Goal: Task Accomplishment & Management: Manage account settings

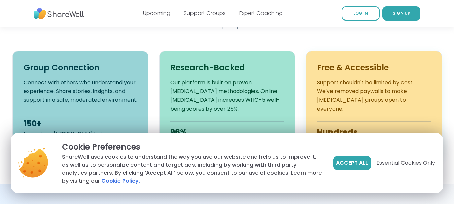
click at [368, 69] on h3 "Free & Accessible" at bounding box center [374, 67] width 114 height 11
click at [363, 127] on div "Hundreds" at bounding box center [374, 132] width 114 height 11
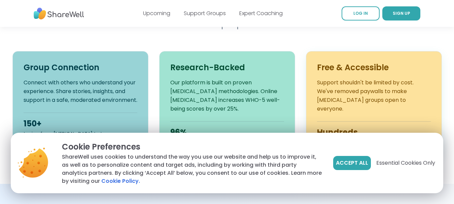
click at [368, 68] on h3 "Free & Accessible" at bounding box center [374, 67] width 114 height 11
click at [368, 127] on div "Hundreds" at bounding box center [374, 132] width 114 height 11
click at [370, 127] on div "Hundreds" at bounding box center [374, 132] width 114 height 11
drag, startPoint x: 370, startPoint y: 125, endPoint x: 369, endPoint y: 121, distance: 3.5
click at [370, 127] on div "Hundreds" at bounding box center [374, 132] width 114 height 11
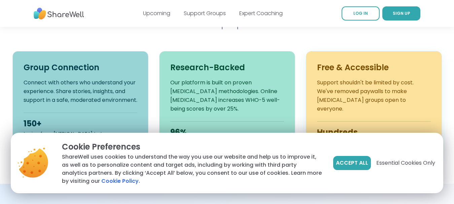
click at [369, 127] on div "Hundreds" at bounding box center [374, 132] width 114 height 11
click at [32, 133] on div "Cookie Preferences ShareWell uses cookies to understand the way you use our web…" at bounding box center [227, 163] width 432 height 61
click at [32, 128] on div "150+" at bounding box center [81, 123] width 114 height 11
click at [32, 126] on div "150+ topics, from ADHD to trauma recovery" at bounding box center [81, 128] width 114 height 31
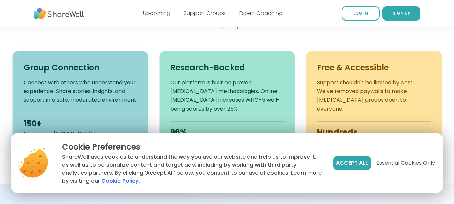
click at [33, 121] on div "150+ topics, from ADHD to trauma recovery" at bounding box center [81, 128] width 114 height 31
click at [83, 78] on p "Connect with others who understand your experience. Share stories, insights, an…" at bounding box center [81, 91] width 114 height 26
drag, startPoint x: 83, startPoint y: 78, endPoint x: 140, endPoint y: 82, distance: 56.3
click at [97, 82] on p "Connect with others who understand your experience. Share stories, insights, an…" at bounding box center [81, 91] width 114 height 26
click at [199, 81] on p "Our platform is built on proven peer support methodologies. Online peer support…" at bounding box center [227, 95] width 114 height 35
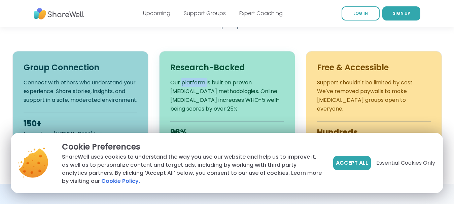
click at [199, 81] on p "Our platform is built on proven peer support methodologies. Online peer support…" at bounding box center [227, 95] width 114 height 35
click at [369, 75] on div "Free & Accessible Support shouldn't be limited by cost. We've removed paywalls …" at bounding box center [374, 104] width 136 height 106
click at [361, 11] on span "LOG IN" at bounding box center [360, 13] width 14 height 6
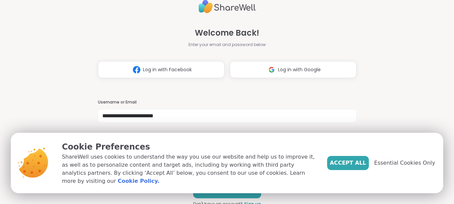
type input "**********"
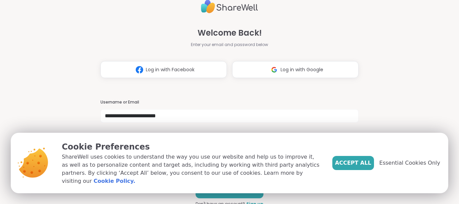
scroll to position [3, 0]
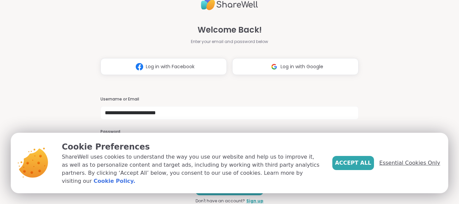
click at [413, 167] on span "Essential Cookies Only" at bounding box center [410, 163] width 61 height 8
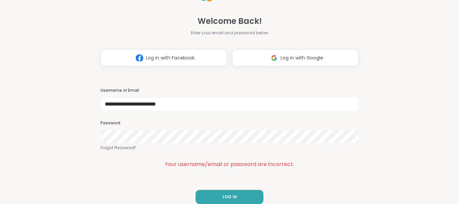
scroll to position [0, 0]
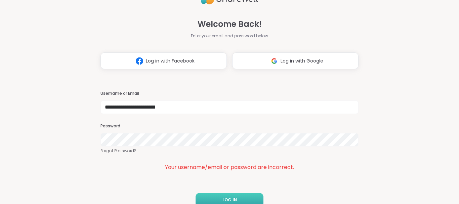
click at [211, 196] on button "LOG IN" at bounding box center [230, 200] width 68 height 14
click at [223, 198] on span "LOG IN" at bounding box center [230, 200] width 14 height 6
click at [223, 196] on button "LOG IN" at bounding box center [230, 200] width 68 height 14
click at [224, 198] on span "LOG IN" at bounding box center [230, 200] width 14 height 6
